Goal: Transaction & Acquisition: Book appointment/travel/reservation

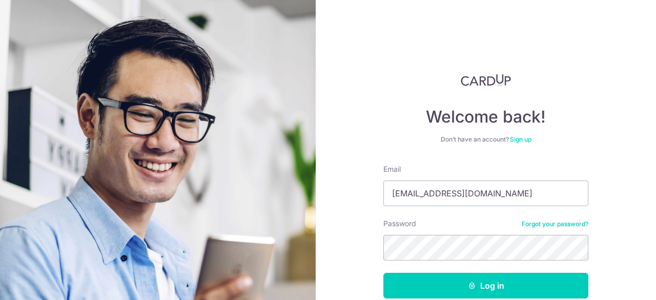
type input "[EMAIL_ADDRESS][DOMAIN_NAME]"
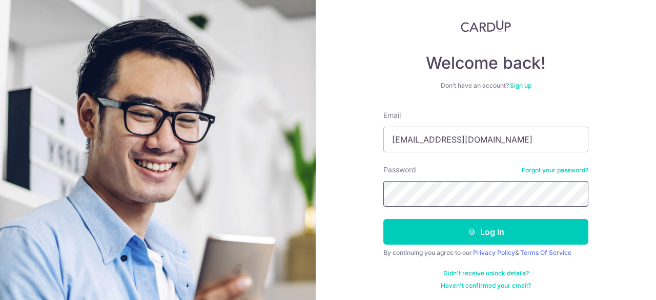
scroll to position [55, 0]
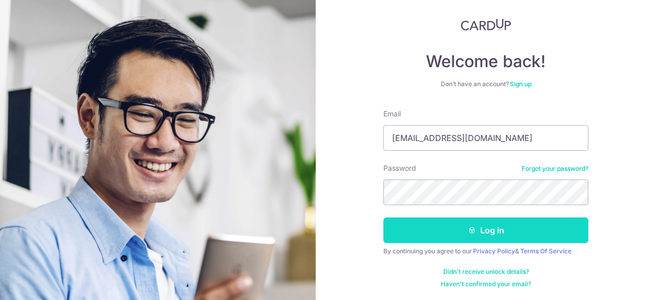
click at [468, 233] on icon "submit" at bounding box center [472, 230] width 8 height 8
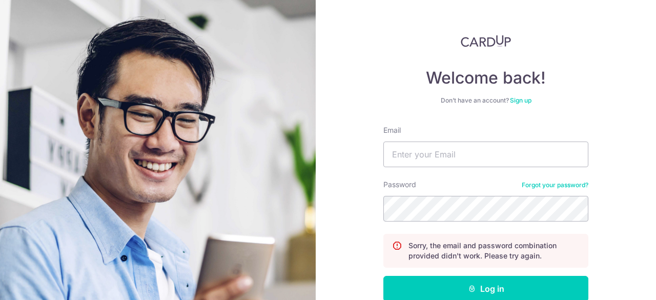
scroll to position [97, 0]
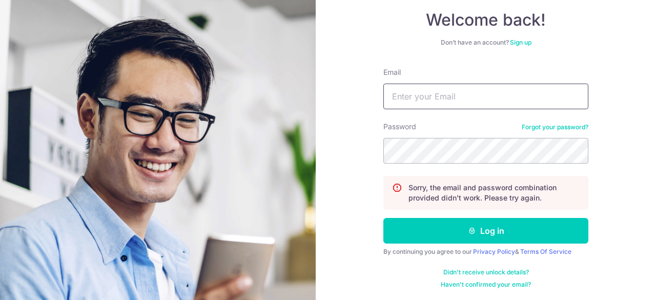
click at [414, 96] on input "Email" at bounding box center [486, 97] width 205 height 26
type input "lei_linda@hotmail.com"
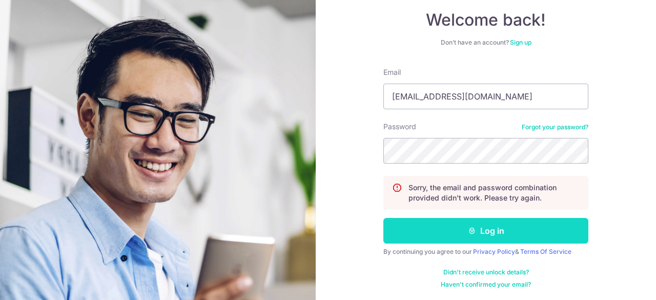
click at [482, 228] on button "Log in" at bounding box center [486, 231] width 205 height 26
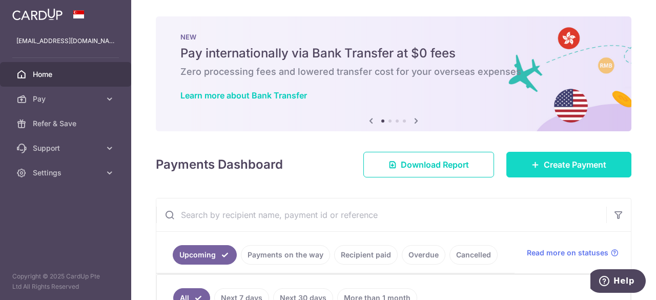
click at [559, 161] on span "Create Payment" at bounding box center [575, 164] width 63 height 12
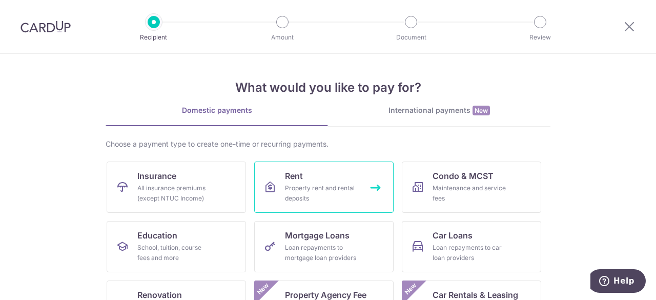
click at [341, 185] on div "Property rent and rental deposits" at bounding box center [322, 193] width 74 height 21
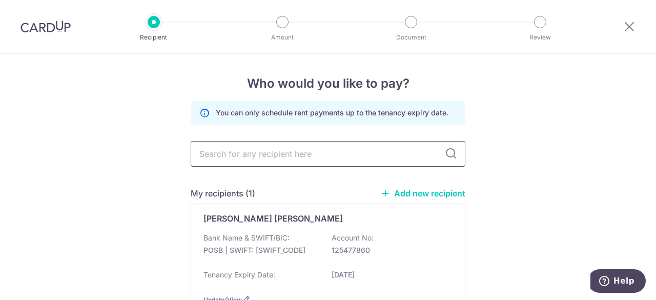
click at [284, 156] on input "text" at bounding box center [328, 154] width 275 height 26
click at [282, 228] on div "Aw Ley Chu Bank Name & SWIFT/BIC: POSB | SWIFT: DBSSSGSGXXX Account No: 1254778…" at bounding box center [328, 259] width 275 height 110
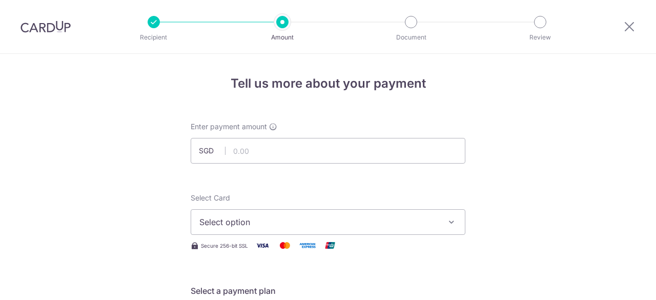
scroll to position [51, 0]
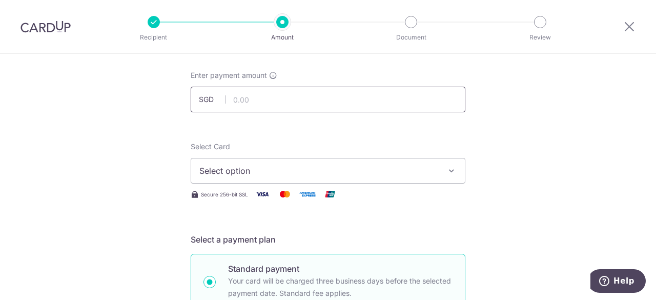
click at [234, 95] on input "text" at bounding box center [328, 100] width 275 height 26
type input "3,800.00"
click at [447, 172] on icon "button" at bounding box center [452, 171] width 10 height 10
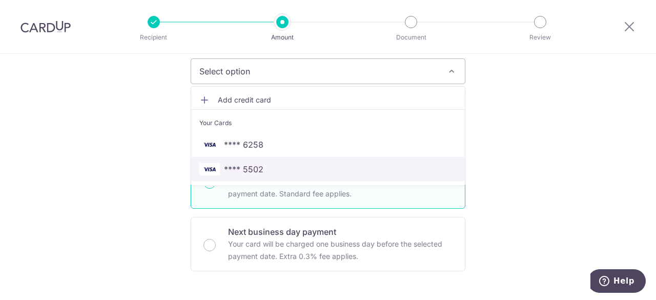
scroll to position [154, 0]
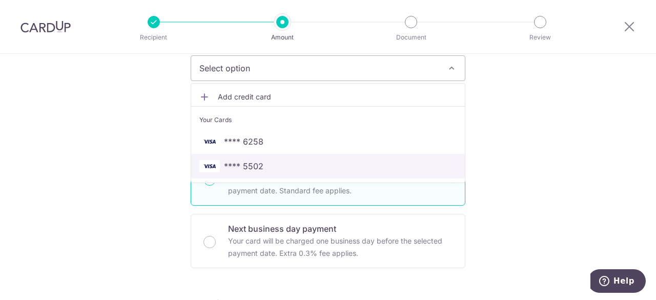
click at [234, 162] on span "**** 5502" at bounding box center [243, 166] width 39 height 12
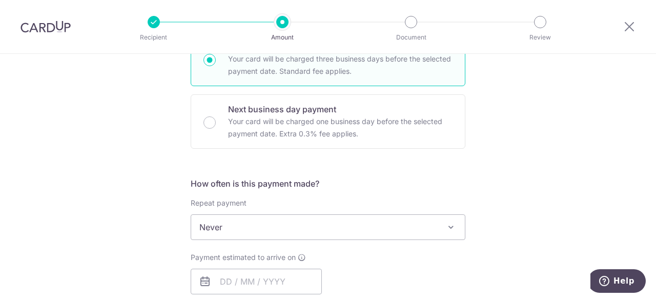
scroll to position [308, 0]
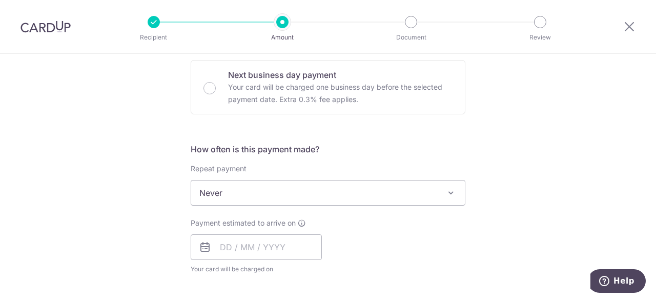
click at [449, 191] on span at bounding box center [451, 193] width 12 height 12
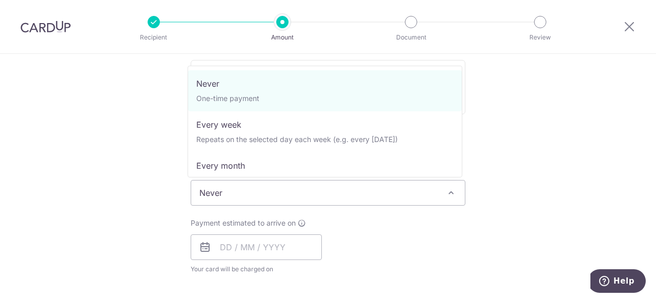
click at [441, 189] on span "Never" at bounding box center [328, 193] width 274 height 25
click at [441, 190] on span "Never" at bounding box center [328, 193] width 274 height 25
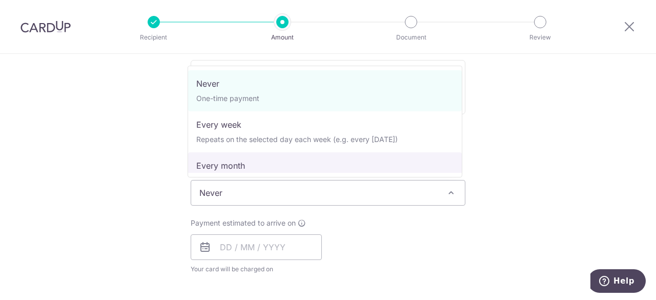
select select "3"
type input "31/07/2026"
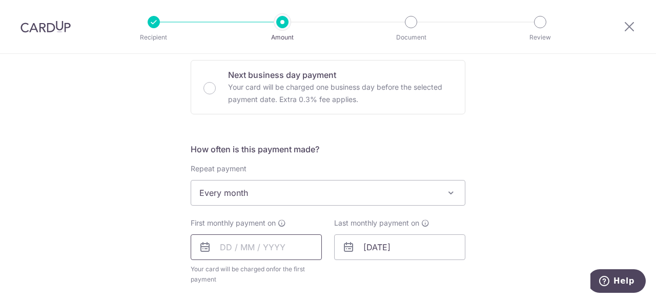
click at [217, 245] on input "text" at bounding box center [256, 247] width 131 height 26
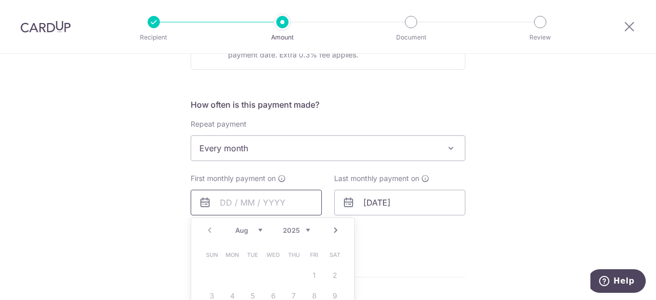
scroll to position [462, 0]
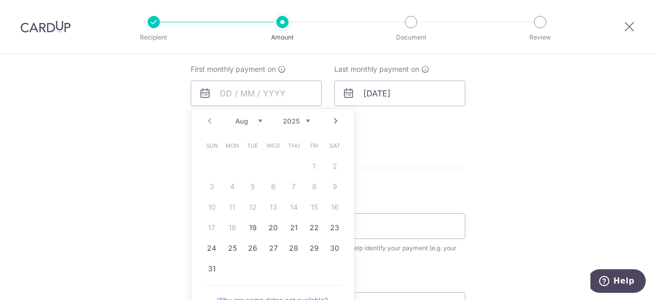
click at [330, 118] on link "Next" at bounding box center [336, 121] width 12 height 12
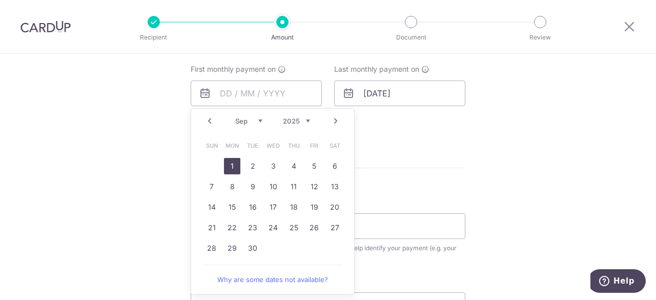
click at [227, 167] on link "1" at bounding box center [232, 166] width 16 height 16
type input "[DATE]"
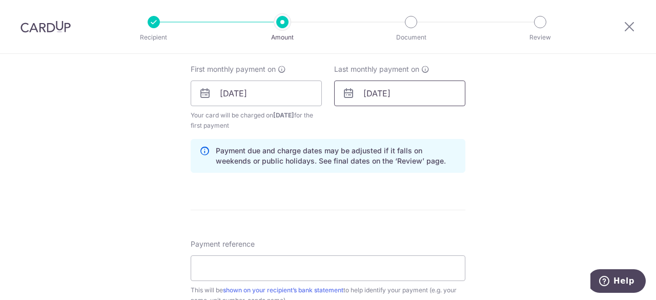
click at [370, 95] on input "31/07/2026" at bounding box center [399, 94] width 131 height 26
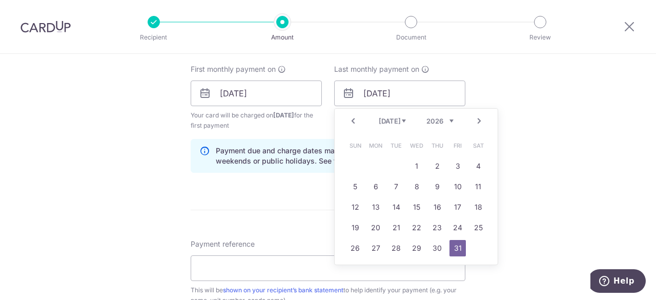
click at [403, 120] on select "Jan Feb Mar Apr May Jun Jul Aug Sep Oct Nov Dec" at bounding box center [392, 121] width 27 height 8
click at [530, 173] on div "Tell us more about your payment Enter payment amount SGD 3,800.00 3800.00 Selec…" at bounding box center [328, 82] width 656 height 980
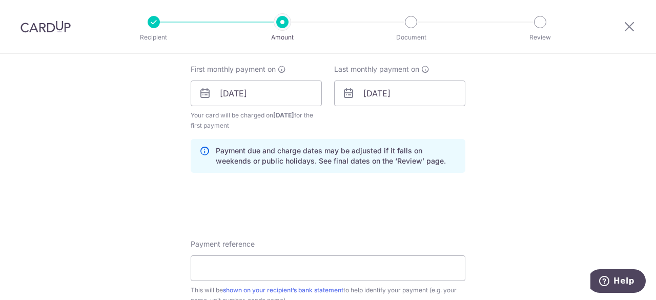
scroll to position [513, 0]
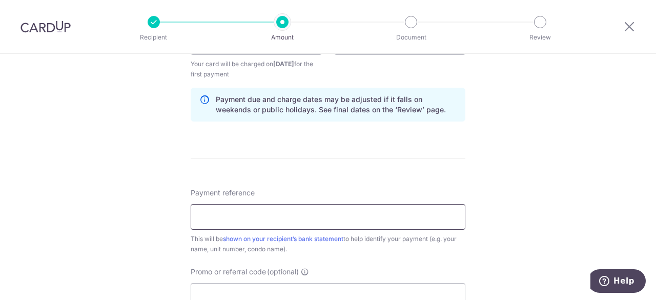
click at [271, 214] on input "Payment reference" at bounding box center [328, 217] width 275 height 26
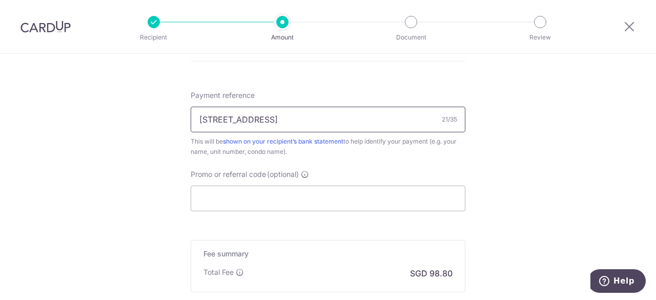
scroll to position [615, 0]
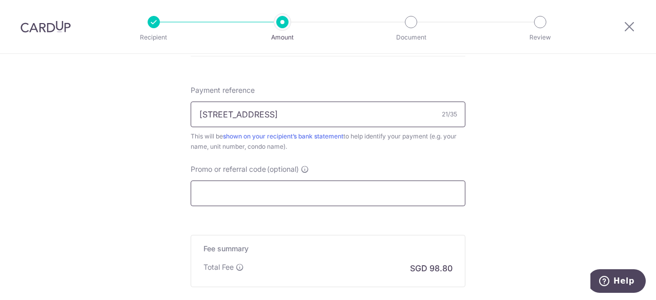
type input "[STREET_ADDRESS]"
click at [242, 186] on input "Promo or referral code (optional)" at bounding box center [328, 194] width 275 height 26
click at [207, 194] on input "Promo or referral code (optional)" at bounding box center [328, 194] width 275 height 26
paste input "SAVERENT179"
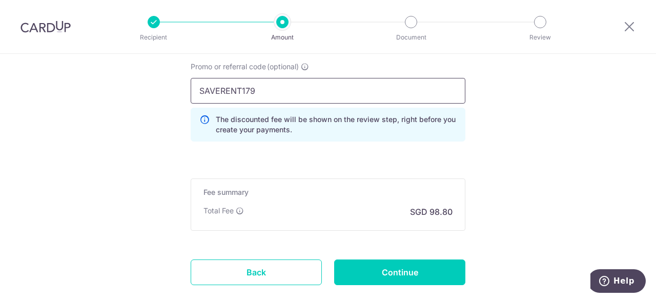
scroll to position [769, 0]
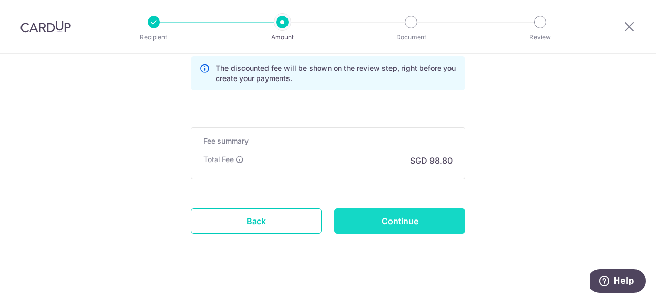
type input "SAVERENT179"
click at [385, 220] on input "Continue" at bounding box center [399, 221] width 131 height 26
type input "Create Schedule"
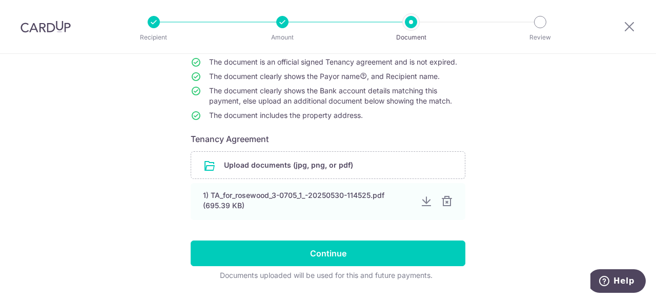
scroll to position [103, 0]
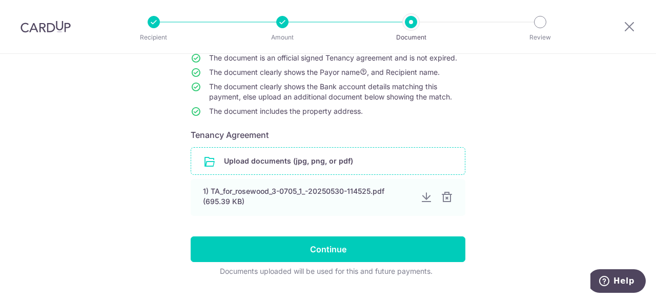
click at [290, 161] on input "file" at bounding box center [328, 161] width 274 height 27
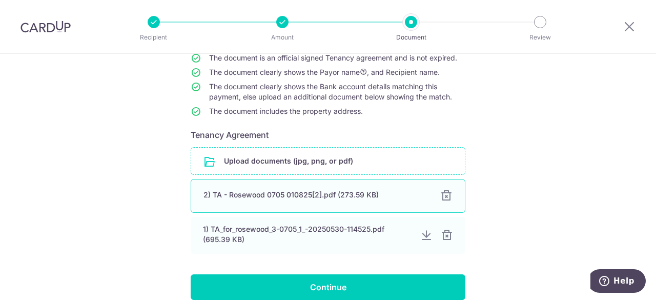
click at [317, 202] on div "2) TA - Rosewood 0705 010825[2].pdf (273.59 KB) 100%" at bounding box center [328, 196] width 275 height 34
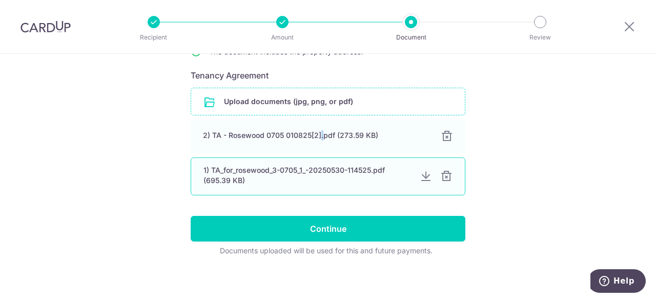
scroll to position [164, 0]
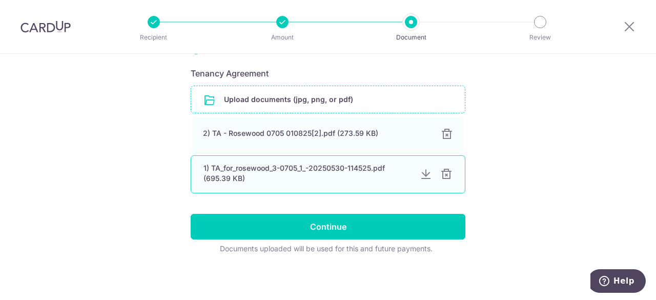
click at [315, 175] on div "1) TA_for_rosewood_3-0705_1_-20250530-114525.pdf (695.39 KB)" at bounding box center [308, 173] width 208 height 21
click at [316, 174] on div "1) TA_for_rosewood_3-0705_1_-20250530-114525.pdf (695.39 KB)" at bounding box center [308, 173] width 208 height 21
click at [444, 174] on div at bounding box center [447, 174] width 12 height 12
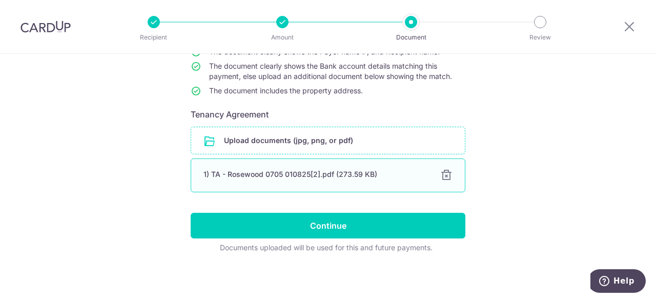
click at [442, 174] on div at bounding box center [447, 175] width 12 height 12
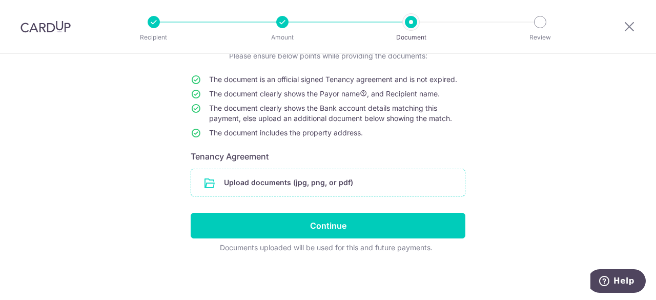
click at [243, 183] on input "file" at bounding box center [328, 182] width 274 height 27
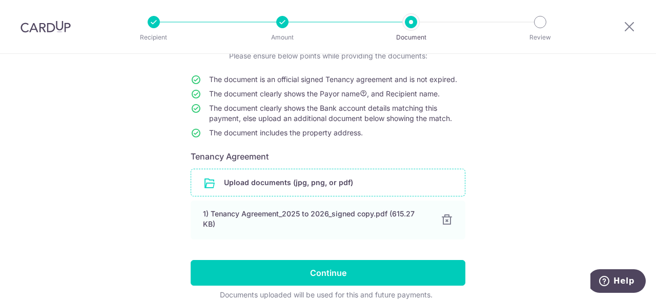
scroll to position [128, 0]
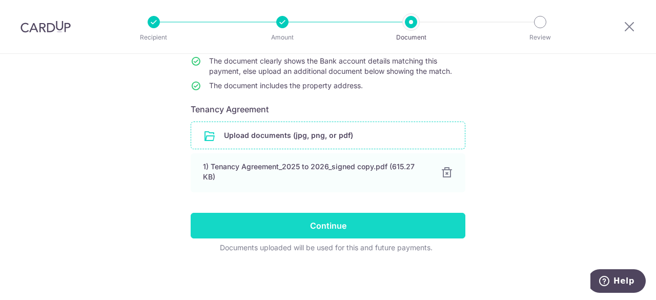
click at [279, 231] on input "Continue" at bounding box center [328, 226] width 275 height 26
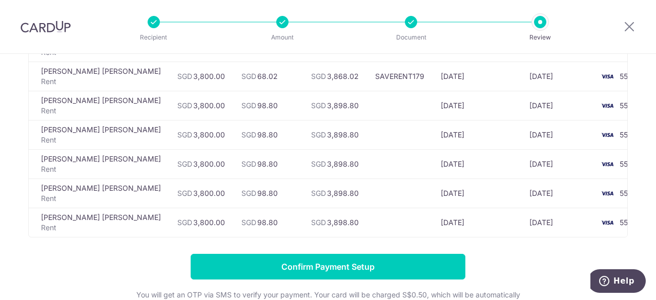
scroll to position [192, 0]
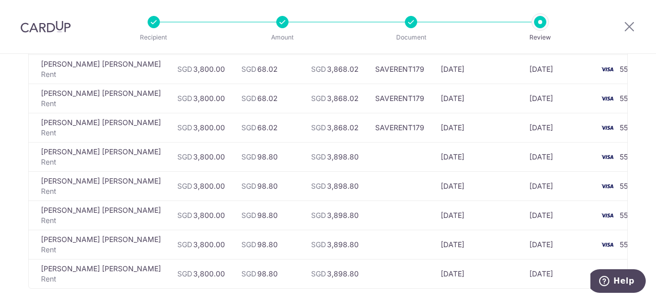
click at [233, 156] on td "SGD 98.80" at bounding box center [268, 156] width 70 height 29
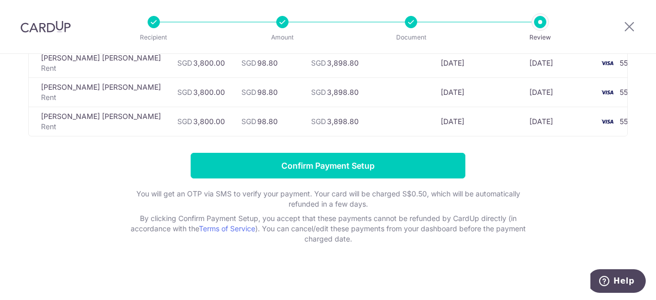
scroll to position [346, 0]
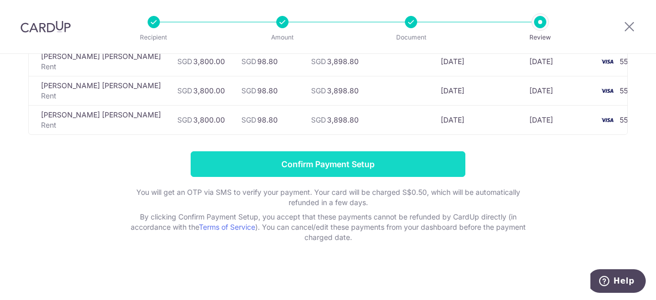
click at [301, 163] on input "Confirm Payment Setup" at bounding box center [328, 164] width 275 height 26
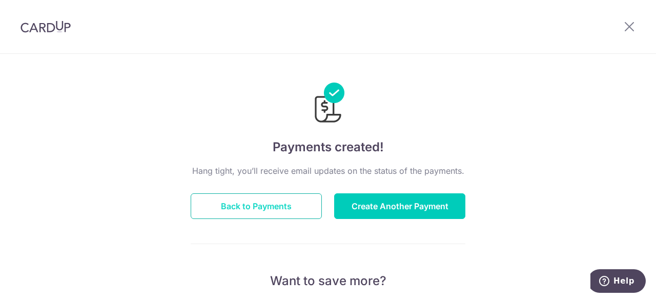
click at [256, 202] on button "Back to Payments" at bounding box center [256, 206] width 131 height 26
